Goal: Transaction & Acquisition: Purchase product/service

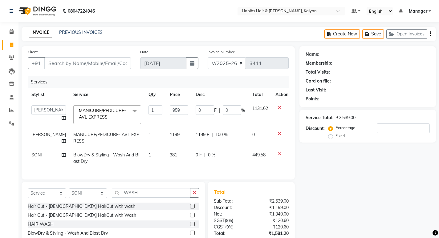
select select "8185"
select select "79306"
select select "service"
select select "89442"
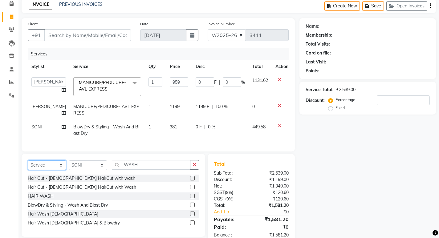
click at [52, 169] on select "Select Service Product Membership Package Voucher Prepaid Gift Card" at bounding box center [47, 165] width 38 height 10
select select "membership"
click at [28, 165] on select "Select Service Product Membership Package Voucher Prepaid Gift Card" at bounding box center [47, 165] width 38 height 10
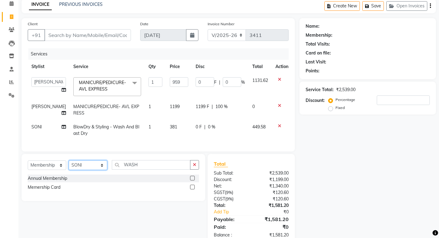
click at [83, 169] on select "Select Stylist Kumudini Manager Namrata zipre Priyanka Sagar saindane SANCHITA …" at bounding box center [88, 165] width 38 height 10
select select "77407"
click at [69, 165] on select "Select Stylist Kumudini Manager Namrata zipre Priyanka Sagar saindane SANCHITA …" at bounding box center [88, 165] width 38 height 10
click at [191, 180] on label at bounding box center [192, 178] width 5 height 5
click at [191, 180] on input "checkbox" at bounding box center [192, 178] width 4 height 4
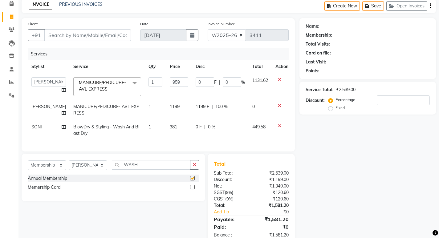
select select "select"
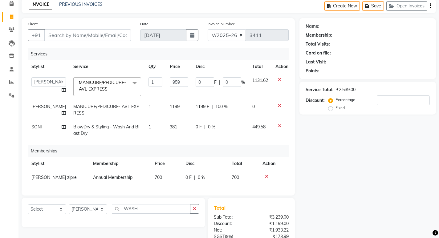
click at [278, 126] on icon at bounding box center [279, 126] width 3 height 4
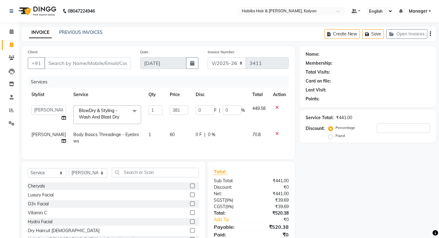
select select "8185"
select select "77419"
select select "service"
select select "79306"
click at [182, 109] on input "381" at bounding box center [179, 110] width 18 height 10
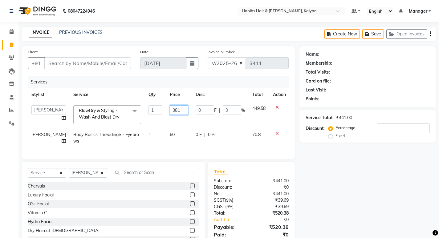
click at [182, 109] on input "381" at bounding box center [179, 110] width 18 height 10
type input "296"
click at [184, 118] on td "296" at bounding box center [179, 115] width 26 height 26
select select "77419"
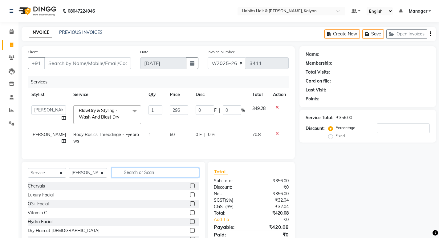
click at [157, 177] on input "text" at bounding box center [155, 173] width 87 height 10
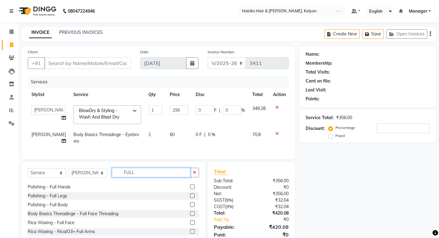
scroll to position [72, 0]
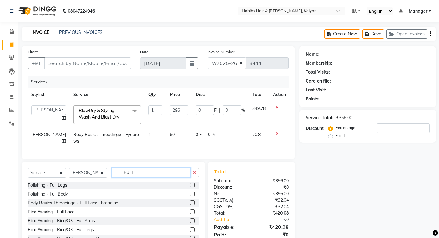
type input "FULL"
click at [190, 214] on label at bounding box center [192, 211] width 5 height 5
click at [190, 214] on input "checkbox" at bounding box center [192, 212] width 4 height 4
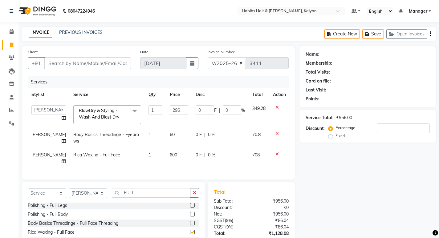
checkbox input "false"
click at [69, 63] on input "Client" at bounding box center [87, 63] width 87 height 12
type input "9"
type input "0"
type input "9"
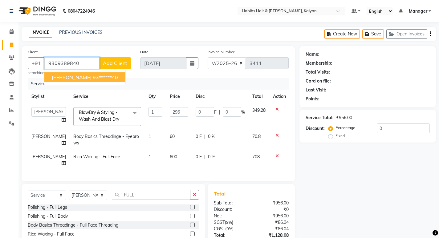
type input "9309389840"
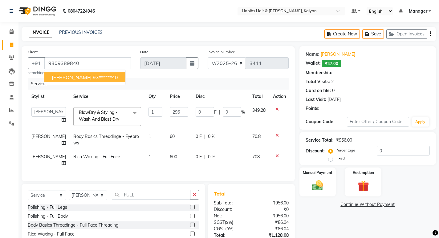
select select "1: Object"
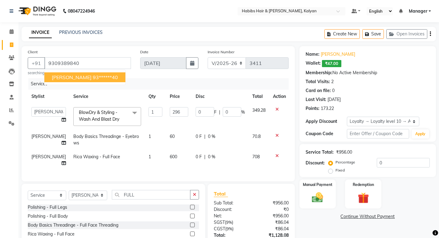
click at [93, 79] on ngb-highlight "93******40" at bounding box center [105, 77] width 25 height 6
type input "93******40"
select select "1: Object"
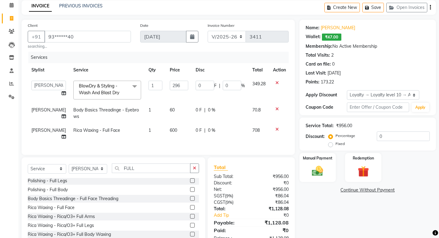
scroll to position [50, 0]
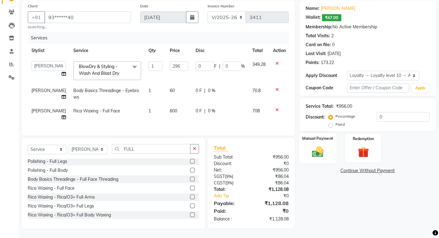
click at [319, 145] on img at bounding box center [317, 151] width 19 height 13
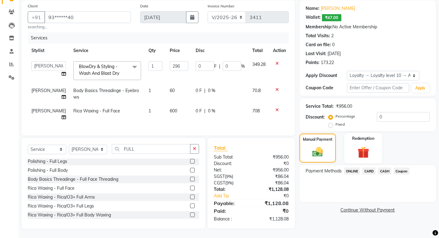
click at [366, 138] on div "Redemption" at bounding box center [363, 148] width 38 height 30
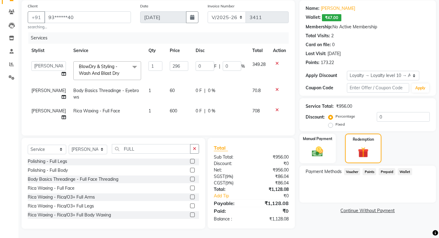
click at [400, 168] on span "Wallet" at bounding box center [405, 171] width 14 height 7
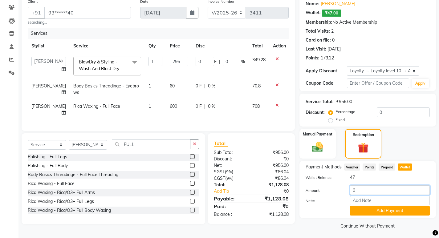
click at [381, 188] on input "0" at bounding box center [390, 190] width 80 height 10
type input "47"
click at [384, 214] on button "Add Payment" at bounding box center [390, 211] width 80 height 10
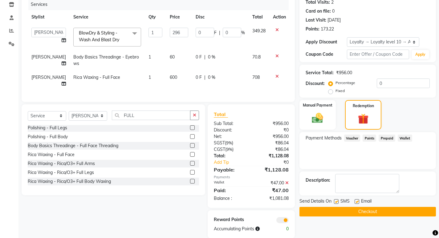
scroll to position [94, 0]
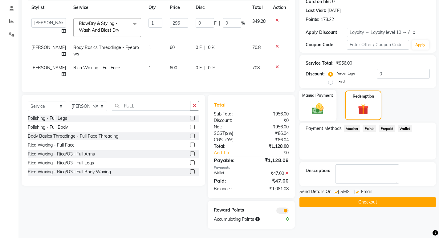
click at [323, 102] on img at bounding box center [317, 108] width 19 height 13
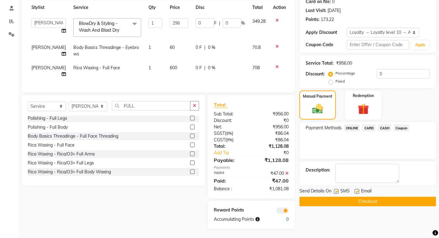
click at [378, 124] on span "CASH" at bounding box center [384, 127] width 13 height 7
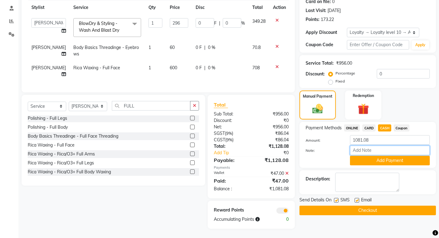
click at [380, 150] on input "Note:" at bounding box center [390, 151] width 80 height 10
click at [371, 156] on button "Add Payment" at bounding box center [390, 161] width 80 height 10
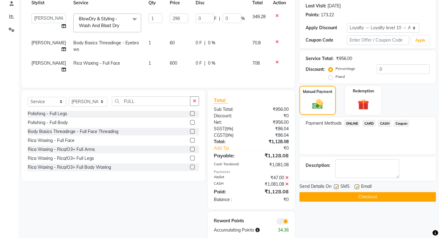
click at [361, 194] on button "Checkout" at bounding box center [367, 197] width 136 height 10
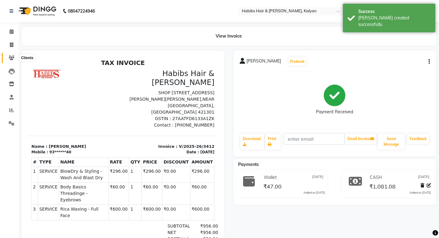
click at [8, 59] on span at bounding box center [11, 57] width 11 height 7
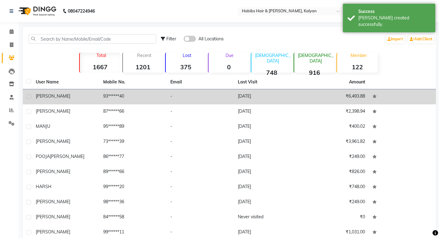
click at [144, 97] on td "93******40" at bounding box center [132, 96] width 67 height 15
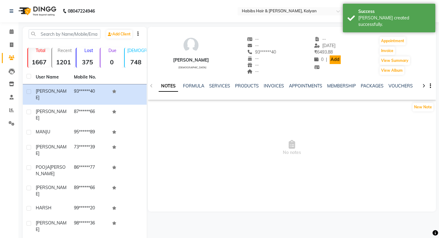
click at [329, 57] on link "Add" at bounding box center [334, 59] width 11 height 9
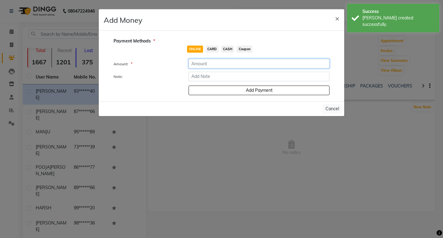
drag, startPoint x: 214, startPoint y: 64, endPoint x: 216, endPoint y: 70, distance: 5.9
click at [214, 66] on input "number" at bounding box center [259, 64] width 141 height 10
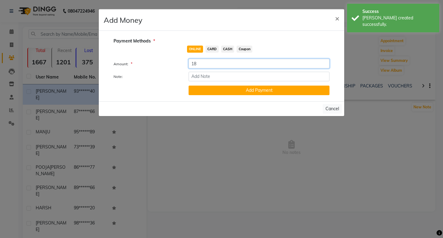
type input "18"
click at [230, 46] on span "CASH" at bounding box center [227, 49] width 13 height 7
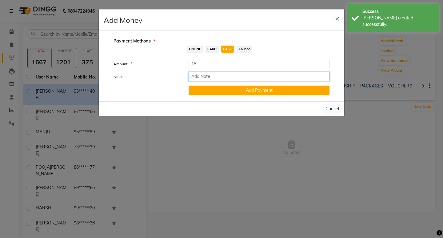
click at [230, 78] on input "Note:" at bounding box center [259, 77] width 141 height 10
type input "extra payment"
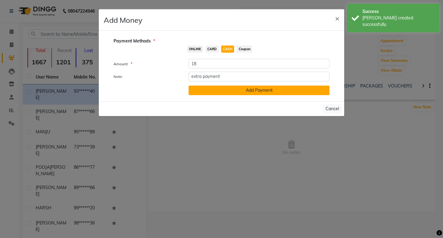
click at [231, 91] on button "Add Payment" at bounding box center [259, 91] width 141 height 10
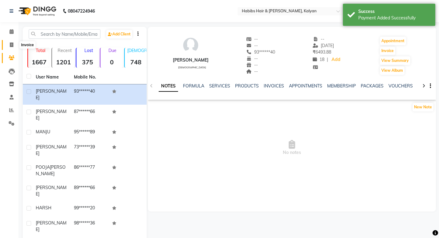
click at [14, 42] on span at bounding box center [11, 45] width 11 height 7
select select "8185"
select select "service"
